Goal: Task Accomplishment & Management: Use online tool/utility

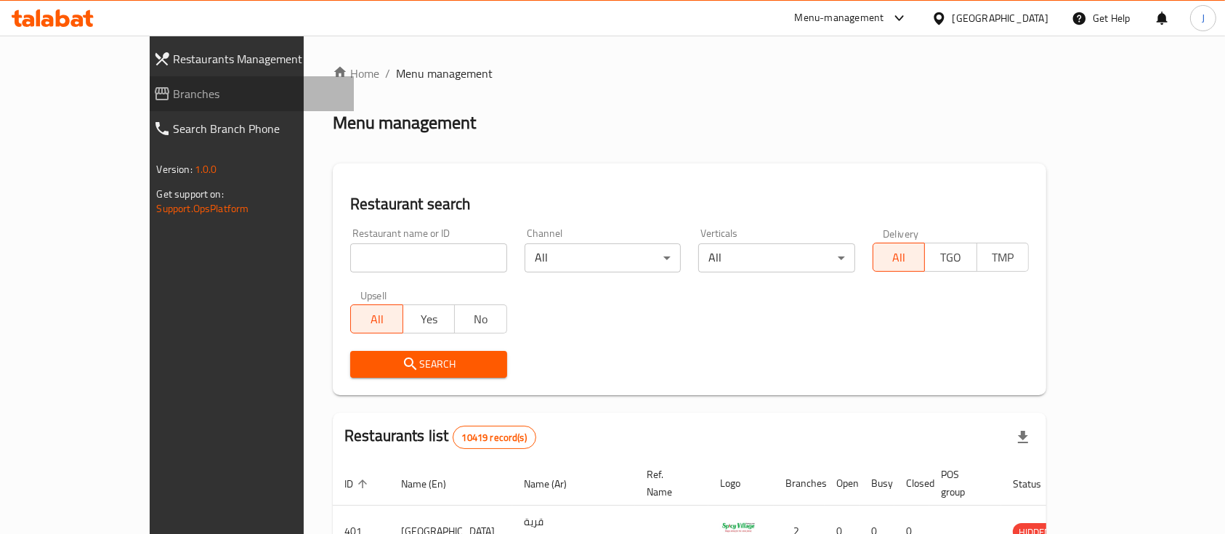
click at [174, 97] on span "Branches" at bounding box center [258, 93] width 169 height 17
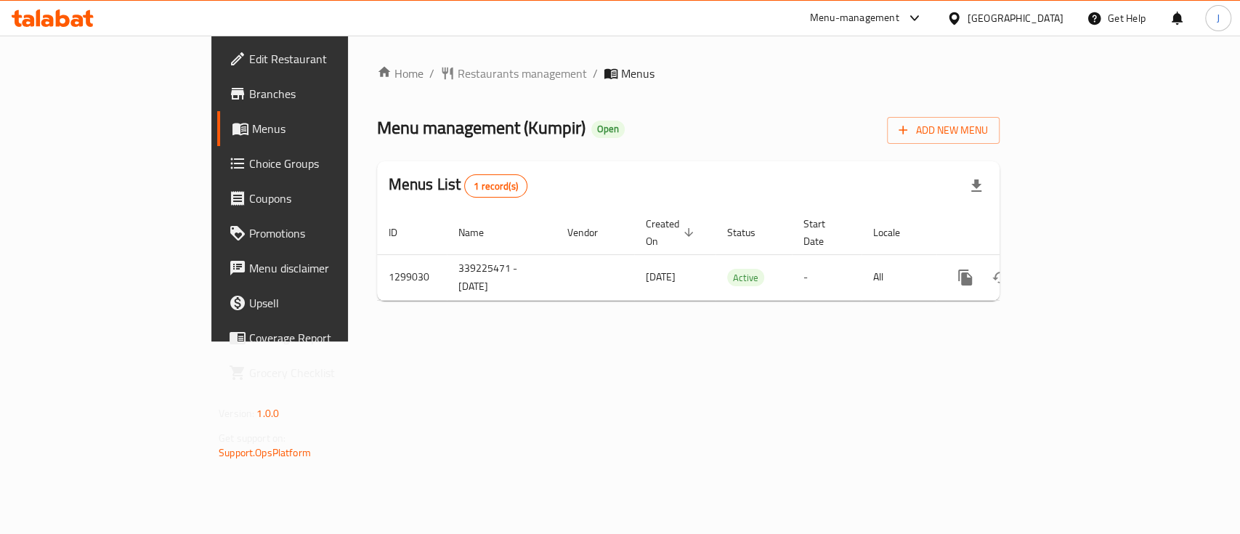
click at [936, 236] on th "Locale" at bounding box center [899, 233] width 75 height 44
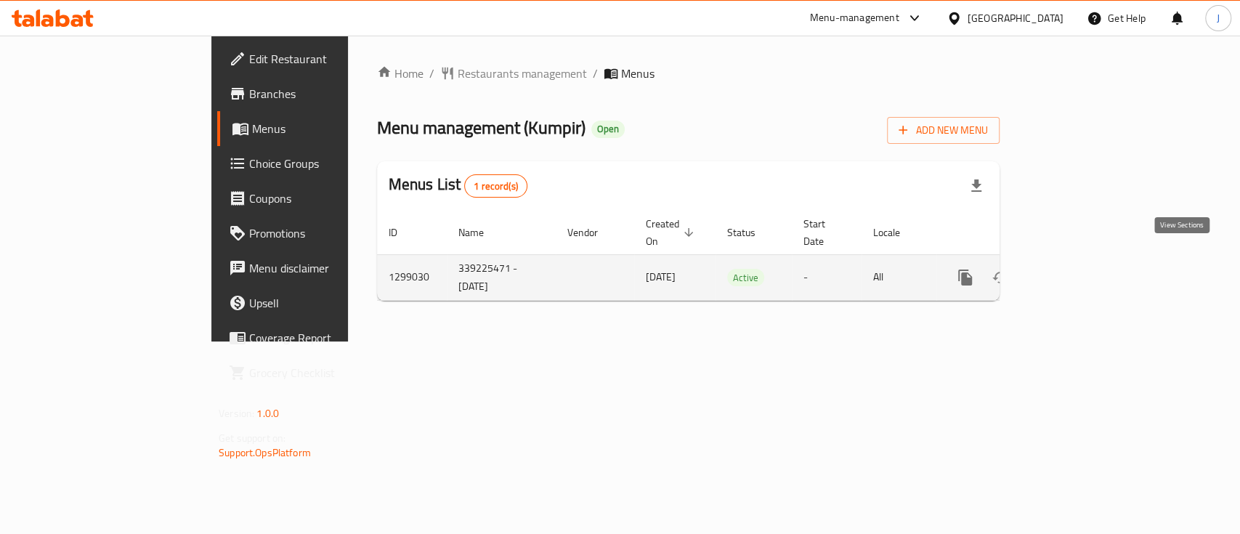
click at [1079, 269] on icon "enhanced table" at bounding box center [1069, 277] width 17 height 17
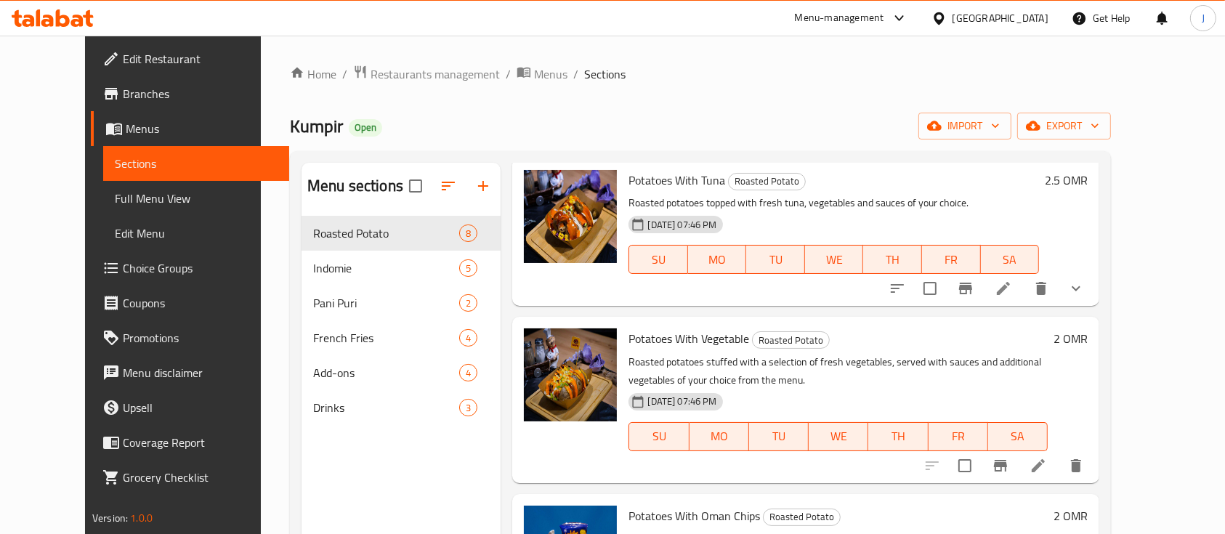
scroll to position [484, 0]
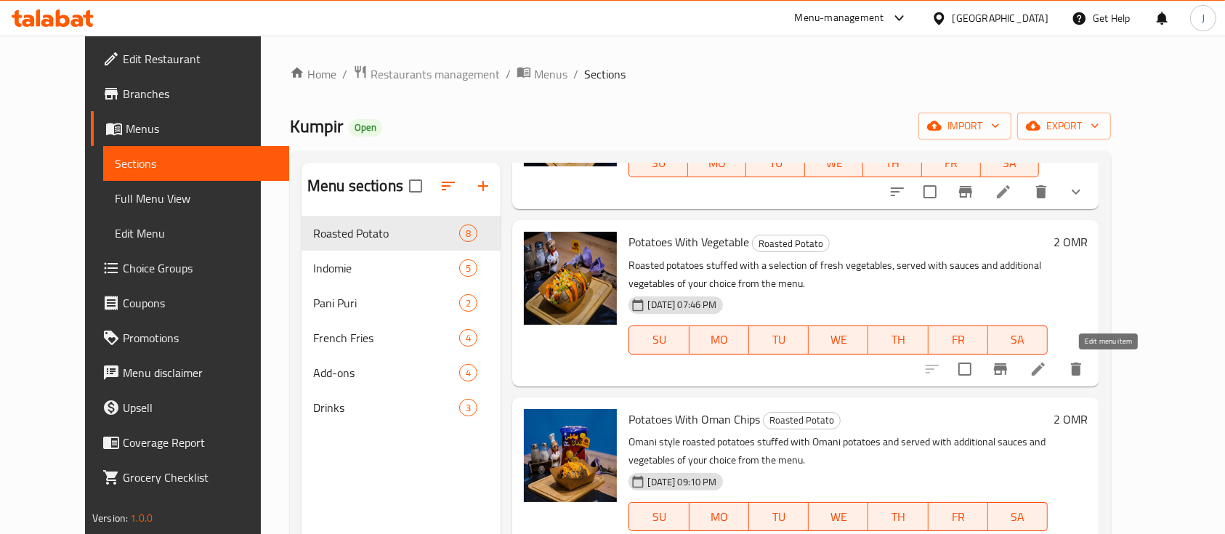
click at [1045, 371] on icon at bounding box center [1037, 368] width 13 height 13
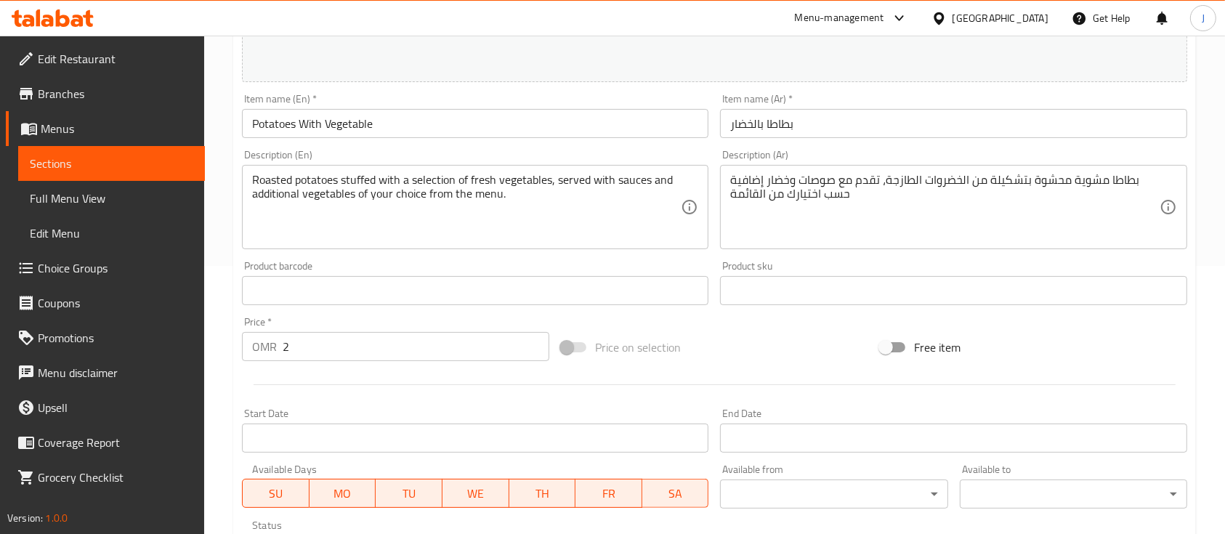
scroll to position [513, 0]
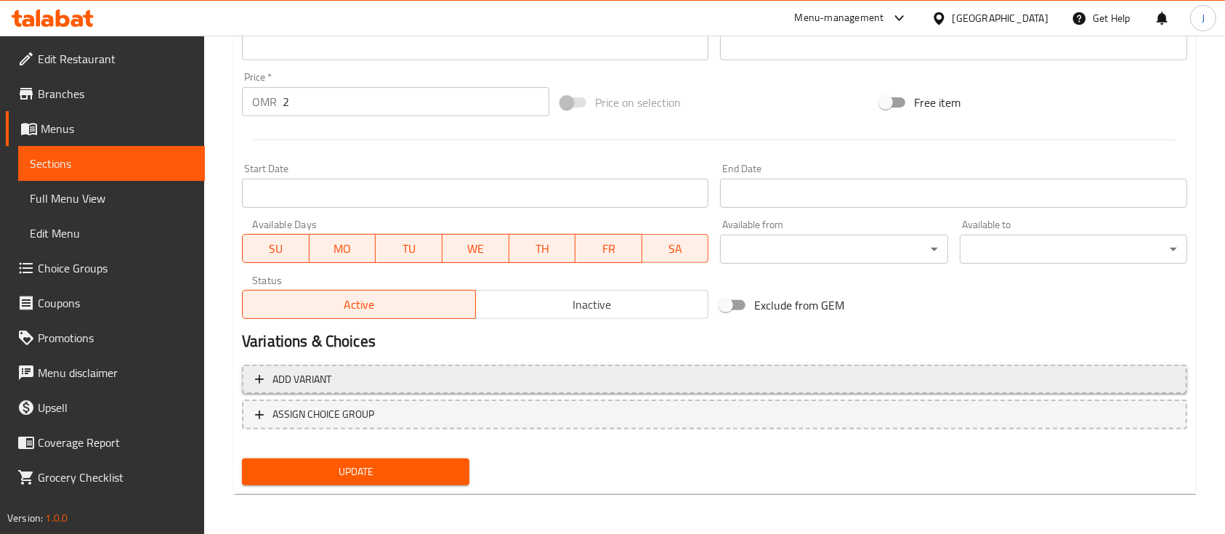
click at [356, 381] on span "Add variant" at bounding box center [714, 379] width 919 height 18
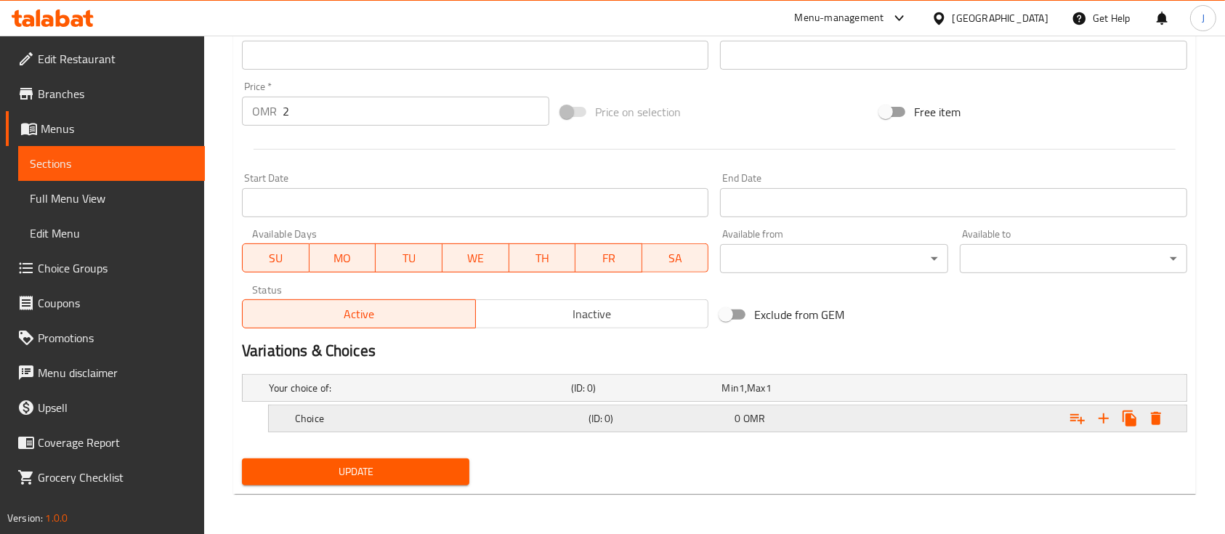
click at [421, 422] on h5 "Choice" at bounding box center [439, 418] width 288 height 15
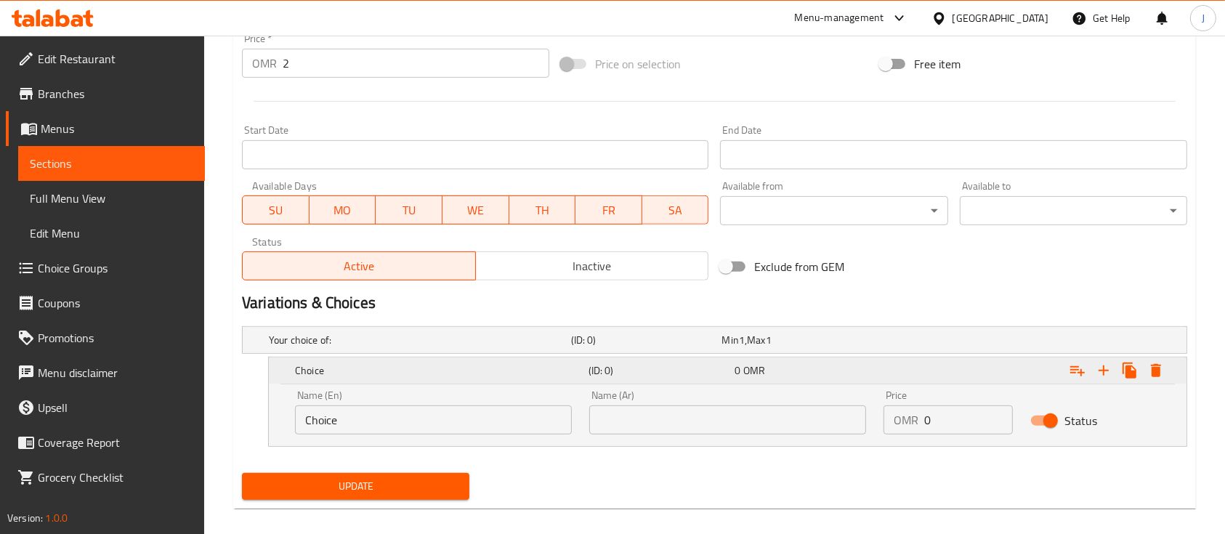
scroll to position [565, 0]
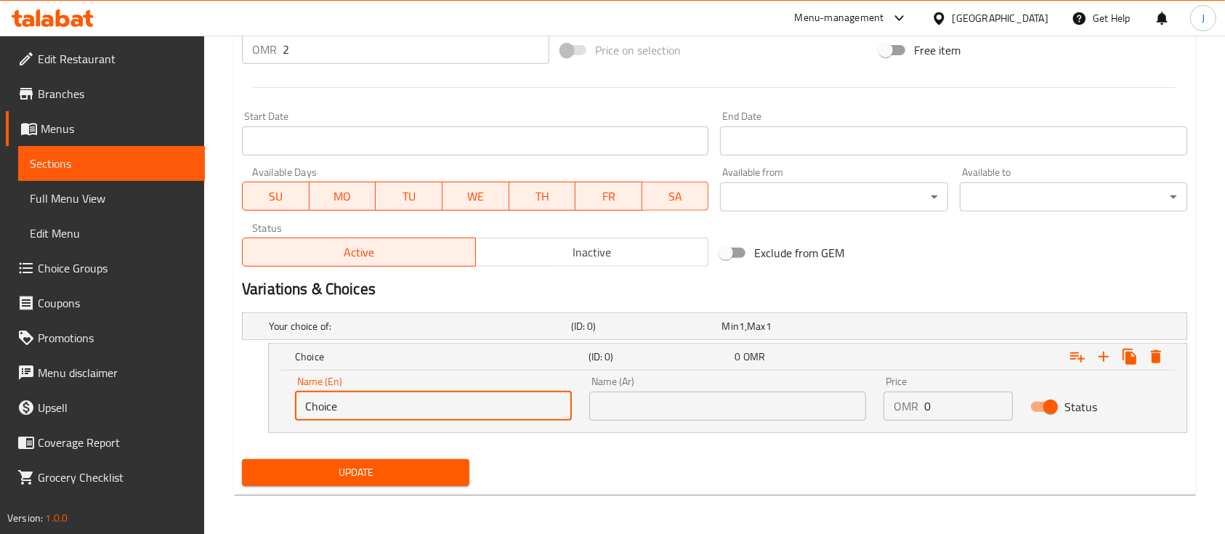
drag, startPoint x: 369, startPoint y: 405, endPoint x: 249, endPoint y: 383, distance: 121.8
click at [249, 384] on div "Choice (ID: 0) 0 OMR Name (En) Choice Name (En) Name (Ar) Name (Ar) Price OMR 0…" at bounding box center [714, 388] width 945 height 90
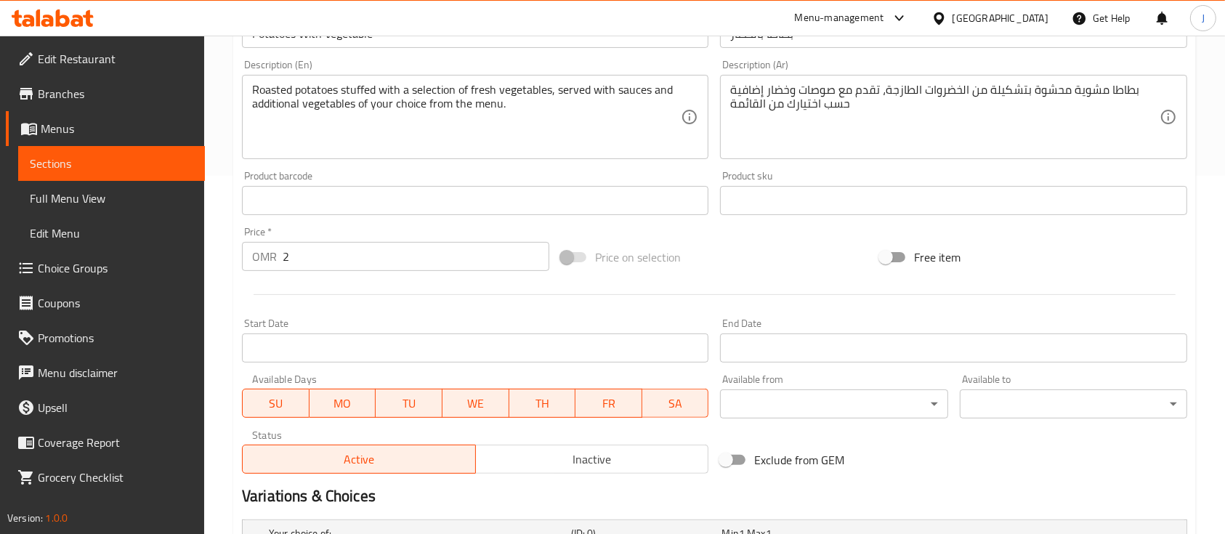
scroll to position [469, 0]
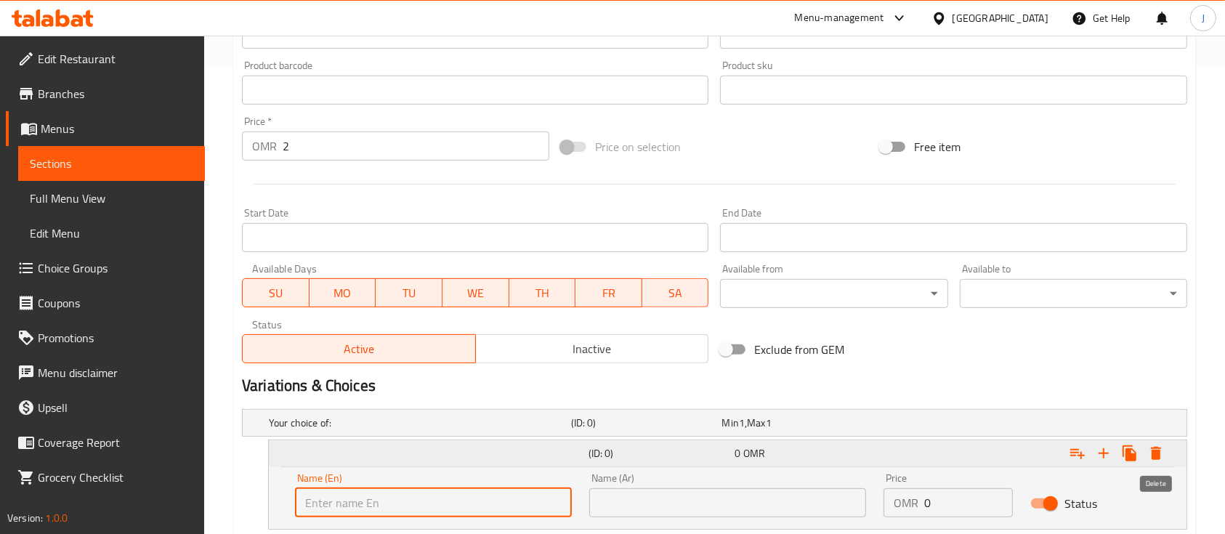
click at [1158, 449] on icon "Expand" at bounding box center [1156, 453] width 10 height 13
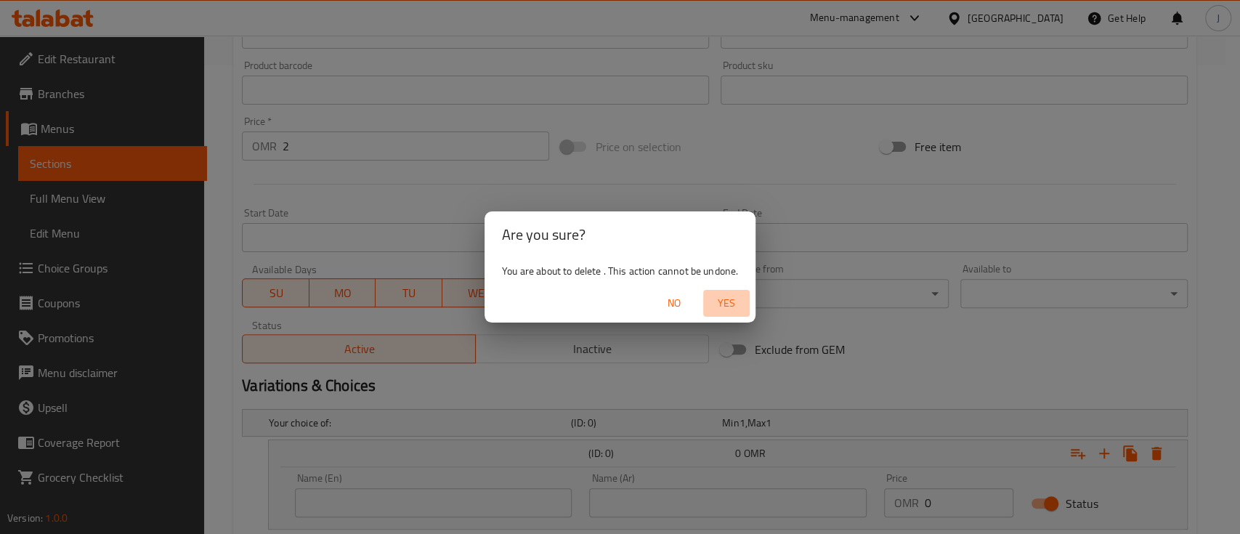
click at [727, 296] on span "Yes" at bounding box center [726, 303] width 35 height 18
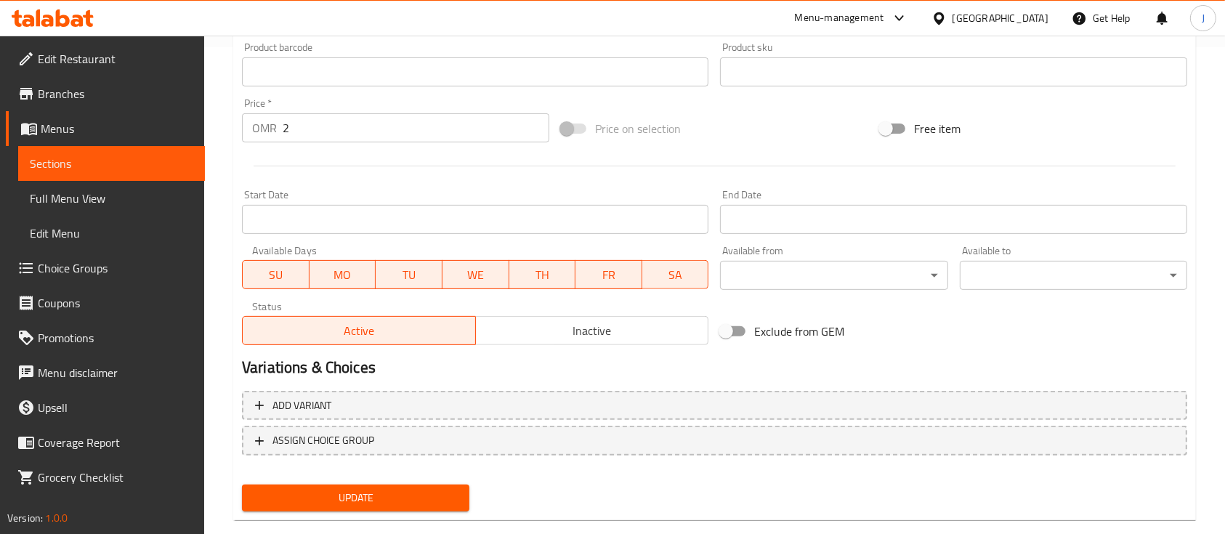
scroll to position [513, 0]
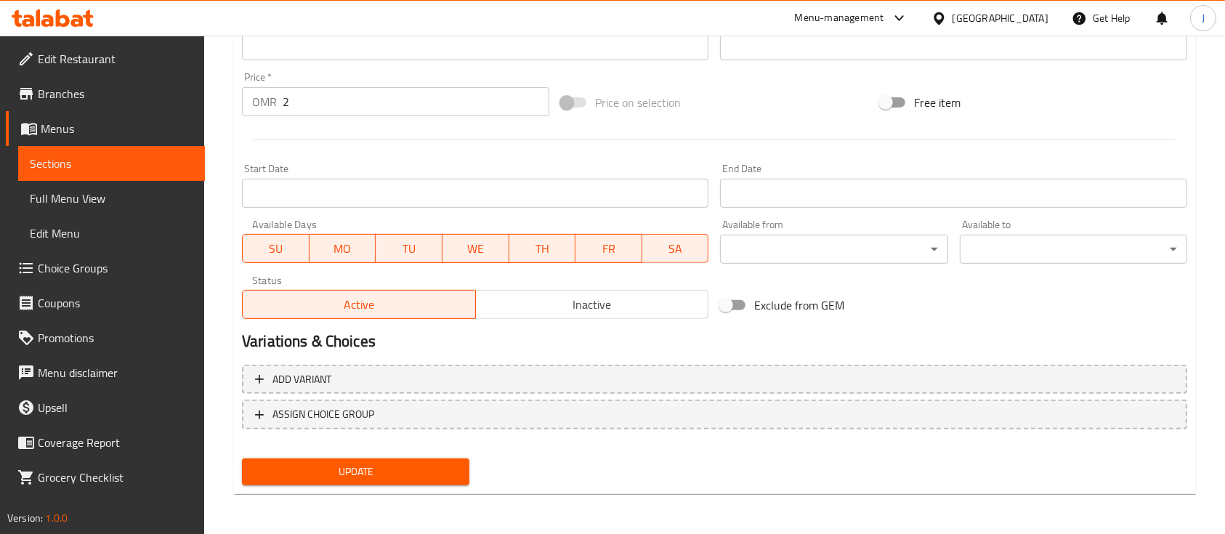
click at [894, 294] on div "Exclude from GEM" at bounding box center [873, 304] width 319 height 39
click at [893, 293] on div "Exclude from GEM" at bounding box center [873, 304] width 319 height 39
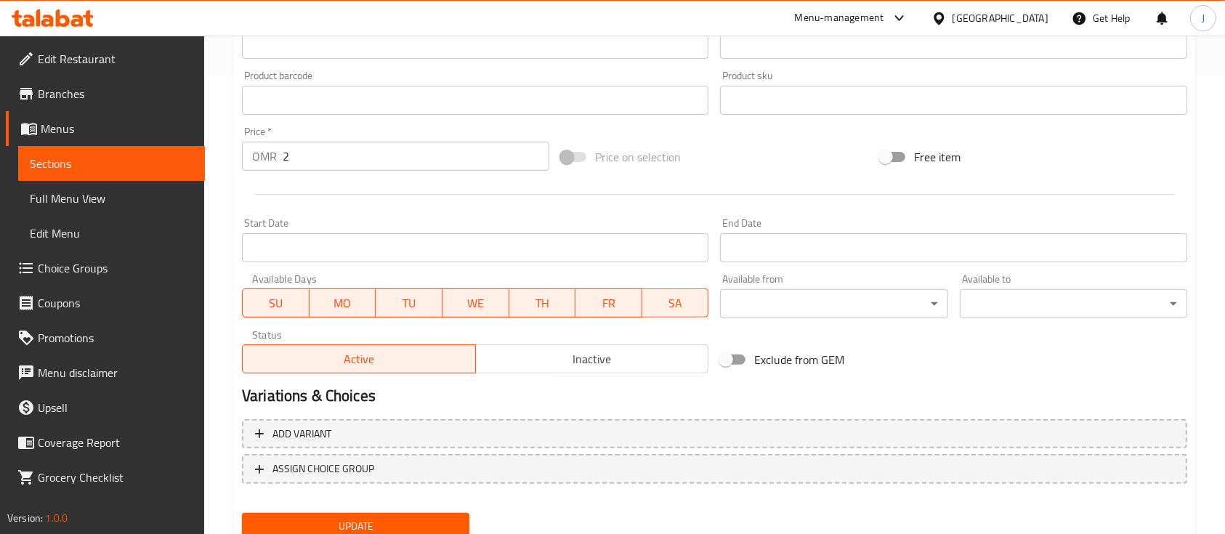
scroll to position [416, 0]
